Goal: Task Accomplishment & Management: Manage account settings

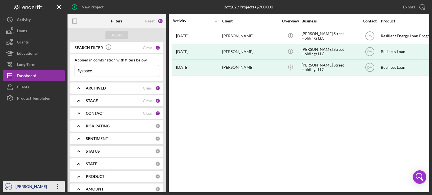
click at [21, 185] on div "[PERSON_NAME]" at bounding box center [32, 187] width 37 height 13
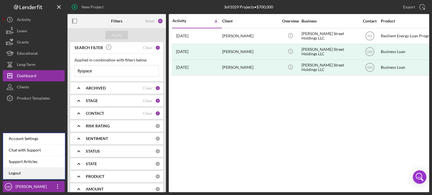
click at [23, 177] on link "Logout" at bounding box center [34, 174] width 62 height 12
